Goal: Information Seeking & Learning: Learn about a topic

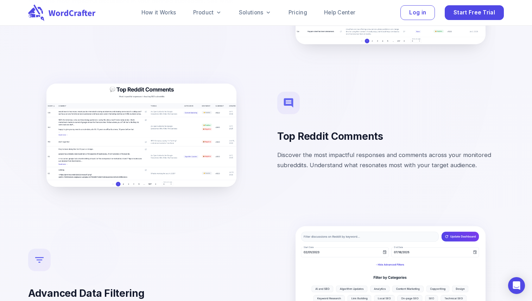
scroll to position [2683, 0]
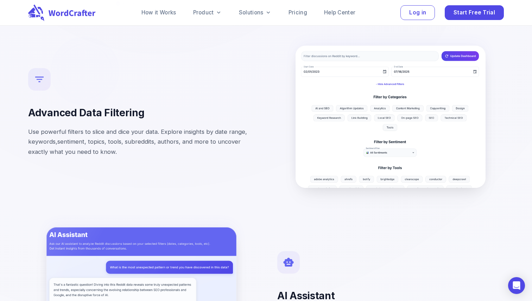
click at [129, 68] on div "Advanced Data Filtering Use powerful filters to slice and dice your data. Explo…" at bounding box center [141, 116] width 227 height 97
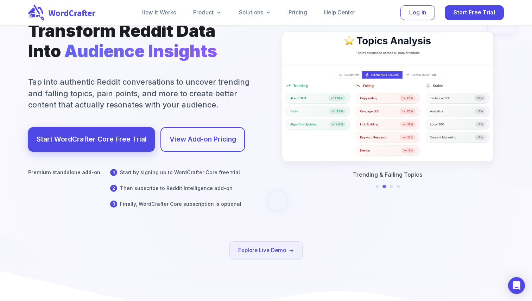
scroll to position [0, 0]
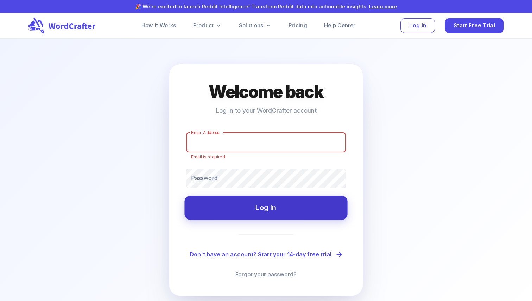
scroll to position [45, 0]
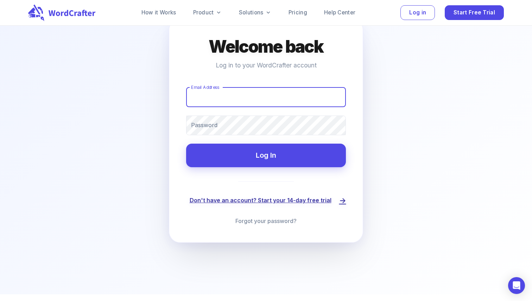
click at [297, 203] on div "Welcome back Log in to your WordCrafter account Email Address Email Address Pas…" at bounding box center [266, 131] width 194 height 224
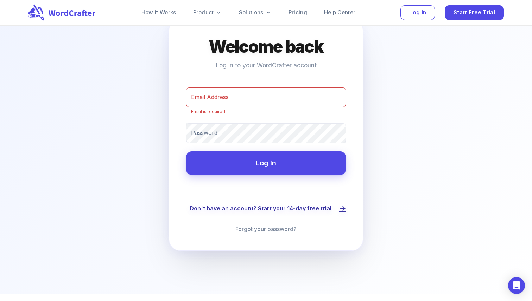
scroll to position [45, 0]
click at [294, 207] on link "Don't have an account? Start your 14-day free trial" at bounding box center [266, 209] width 153 height 12
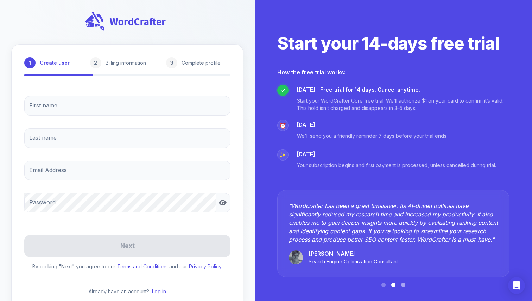
click at [403, 285] on button at bounding box center [403, 285] width 4 height 4
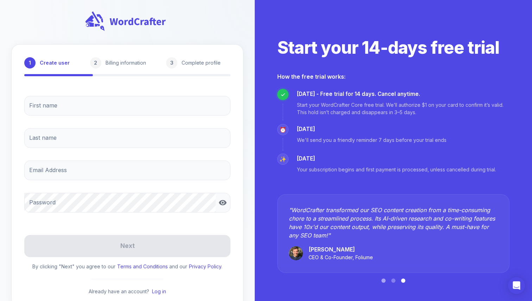
click at [382, 282] on button at bounding box center [383, 281] width 4 height 4
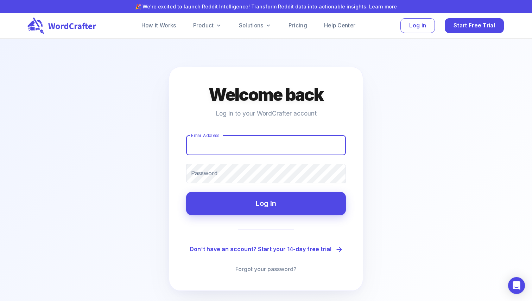
click at [64, 25] on icon at bounding box center [63, 25] width 72 height 17
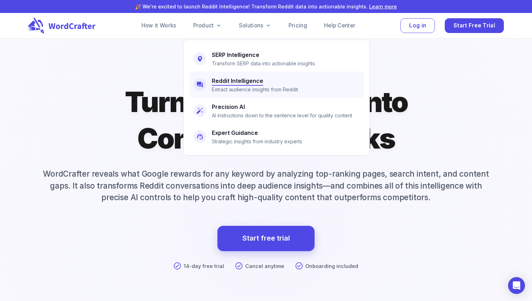
click at [252, 86] on p "Extract audience insights from Reddit" at bounding box center [255, 90] width 86 height 8
